Goal: Transaction & Acquisition: Purchase product/service

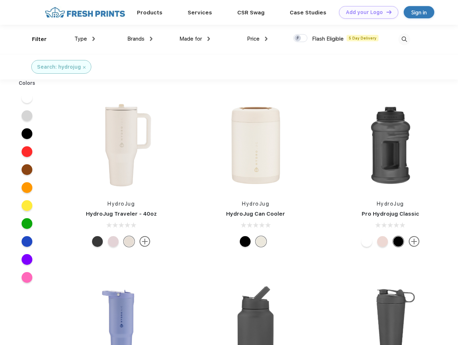
click at [366, 12] on link "Add your Logo Design Tool" at bounding box center [368, 12] width 59 height 13
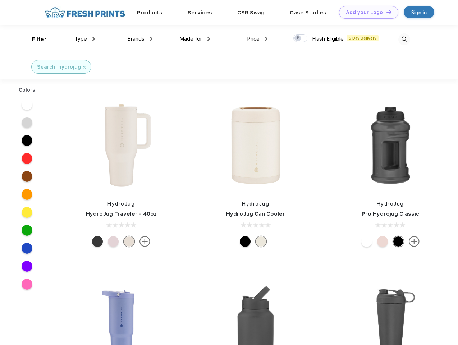
click at [0, 0] on div "Design Tool" at bounding box center [0, 0] width 0 height 0
click at [386, 12] on link "Add your Logo Design Tool" at bounding box center [368, 12] width 59 height 13
click at [35, 39] on div "Filter" at bounding box center [39, 39] width 15 height 8
click at [85, 39] on span "Type" at bounding box center [80, 39] width 13 height 6
click at [140, 39] on span "Brands" at bounding box center [135, 39] width 17 height 6
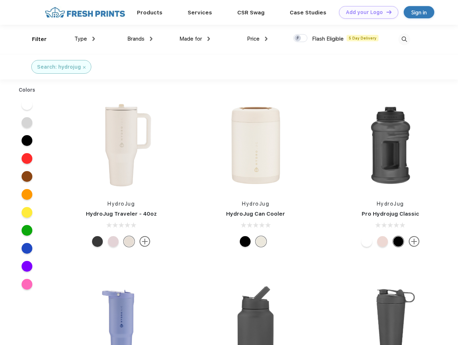
click at [195, 39] on span "Made for" at bounding box center [190, 39] width 23 height 6
click at [257, 39] on span "Price" at bounding box center [253, 39] width 13 height 6
click at [301, 38] on div at bounding box center [300, 38] width 14 height 8
click at [298, 38] on input "checkbox" at bounding box center [295, 36] width 5 height 5
click at [404, 39] on img at bounding box center [404, 39] width 12 height 12
